Goal: Information Seeking & Learning: Compare options

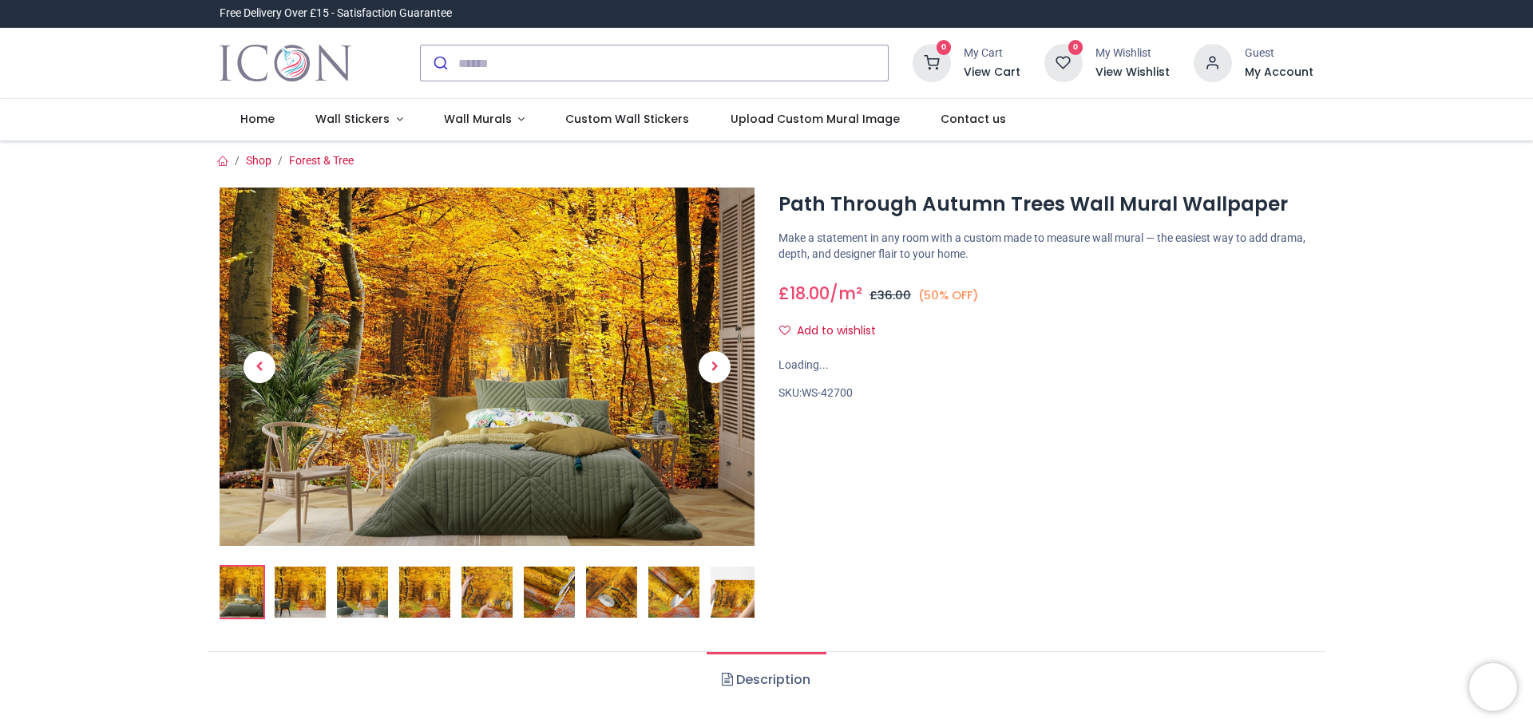
click at [284, 592] on img at bounding box center [300, 592] width 51 height 51
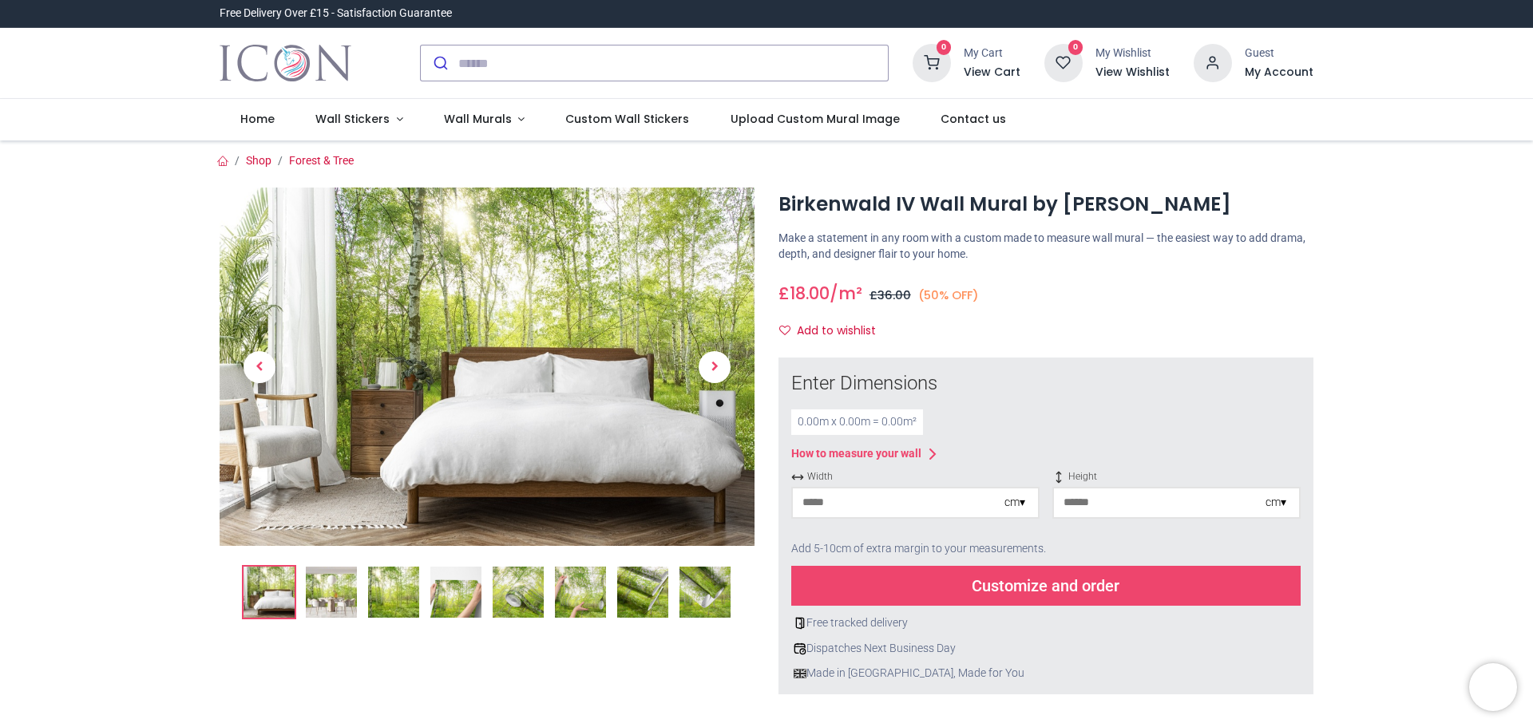
click at [387, 600] on img at bounding box center [393, 592] width 51 height 51
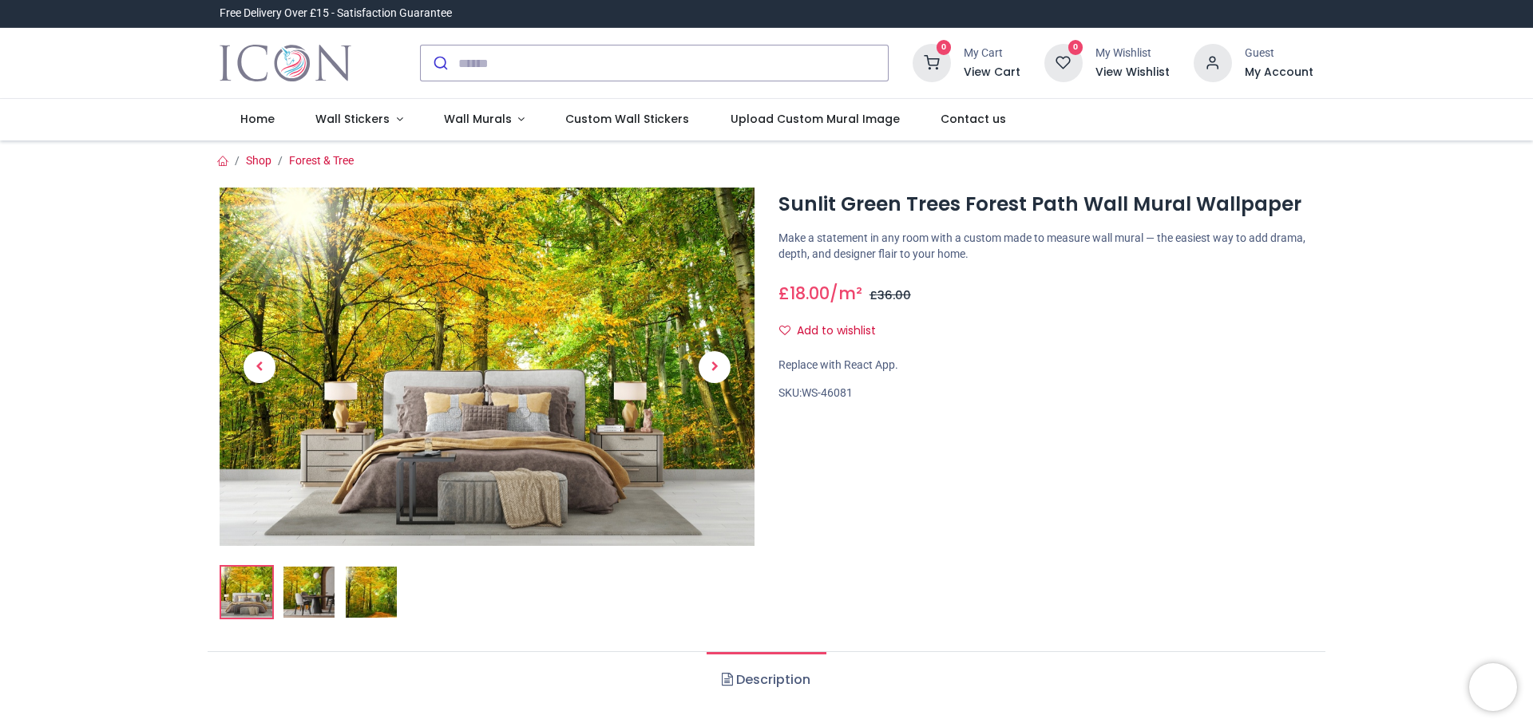
click at [307, 603] on ol at bounding box center [487, 592] width 535 height 54
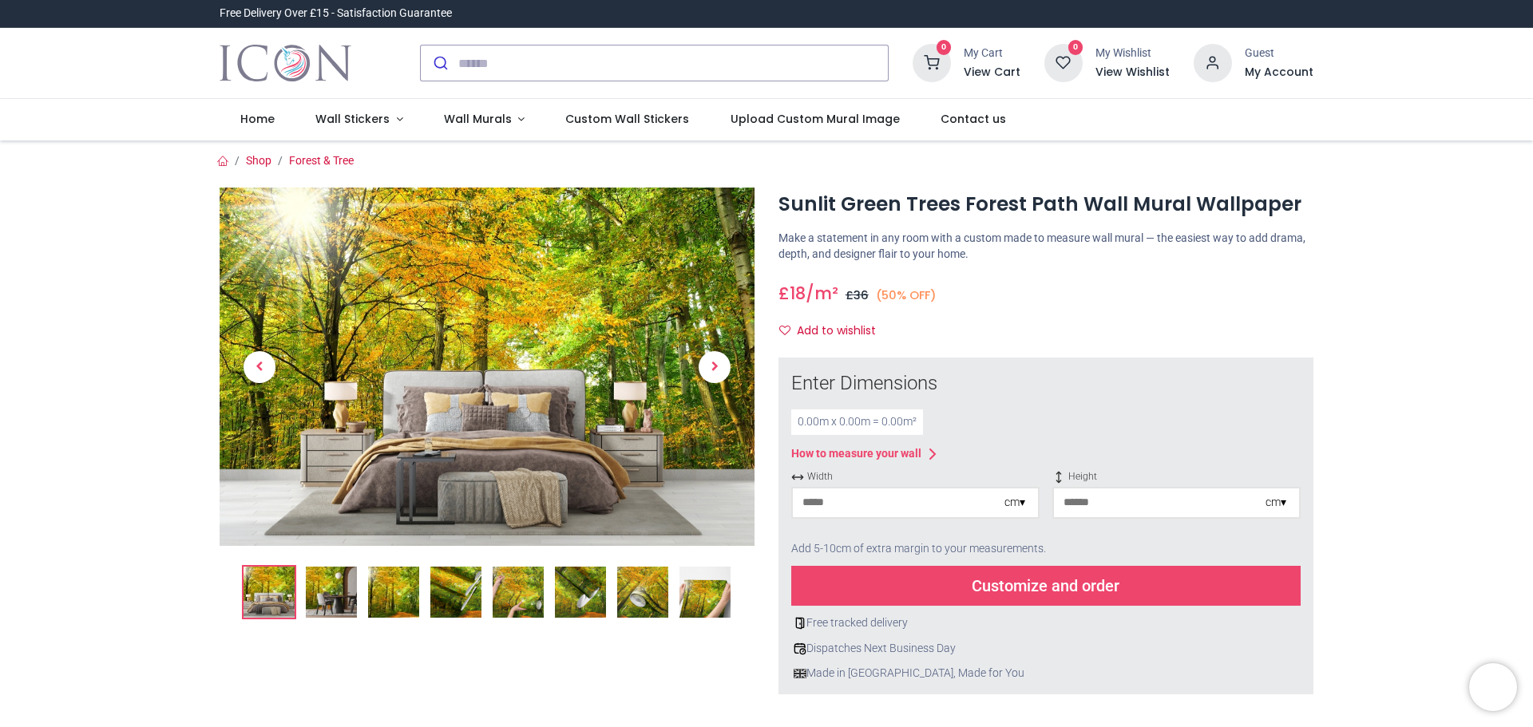
click at [409, 592] on img at bounding box center [393, 592] width 51 height 51
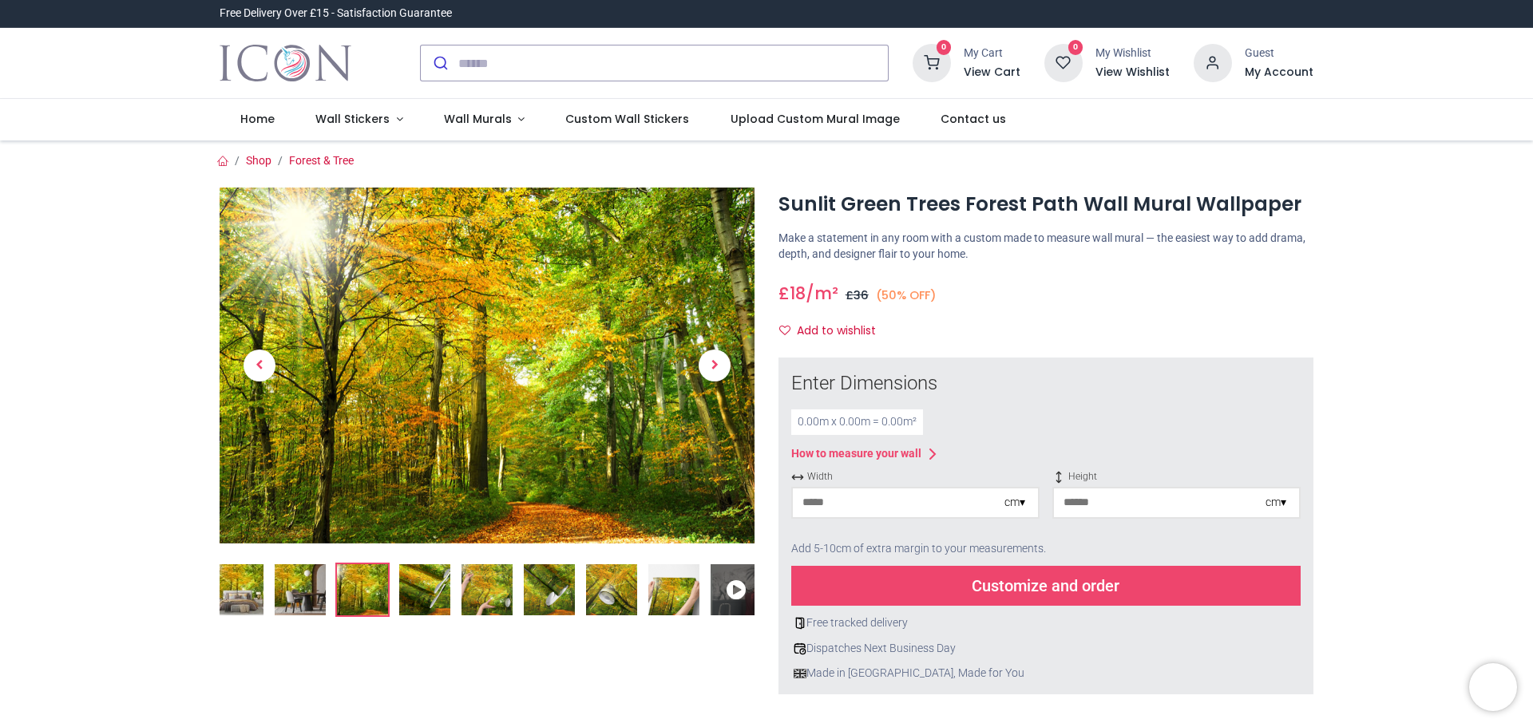
click at [674, 609] on img at bounding box center [673, 590] width 51 height 51
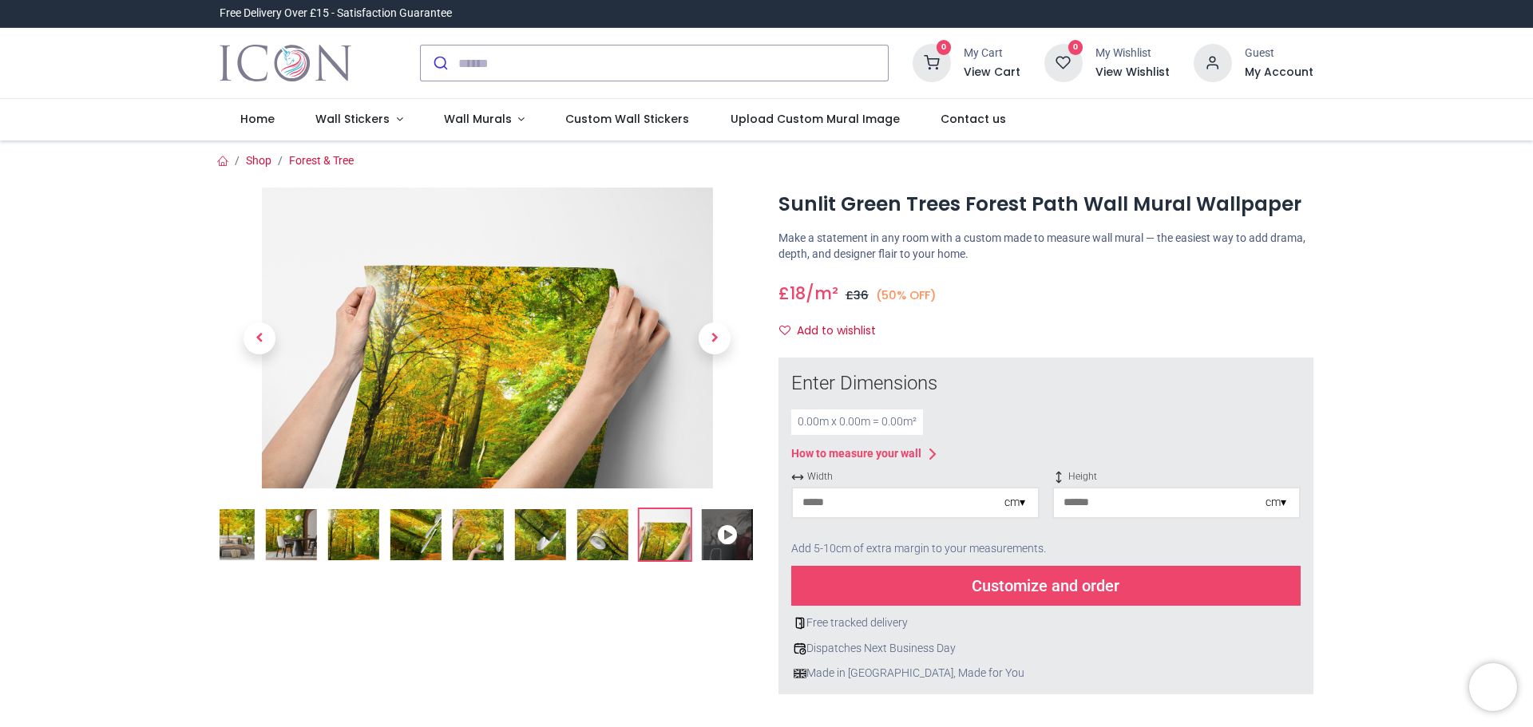
click at [608, 538] on img at bounding box center [602, 534] width 51 height 51
